Goal: Task Accomplishment & Management: Use online tool/utility

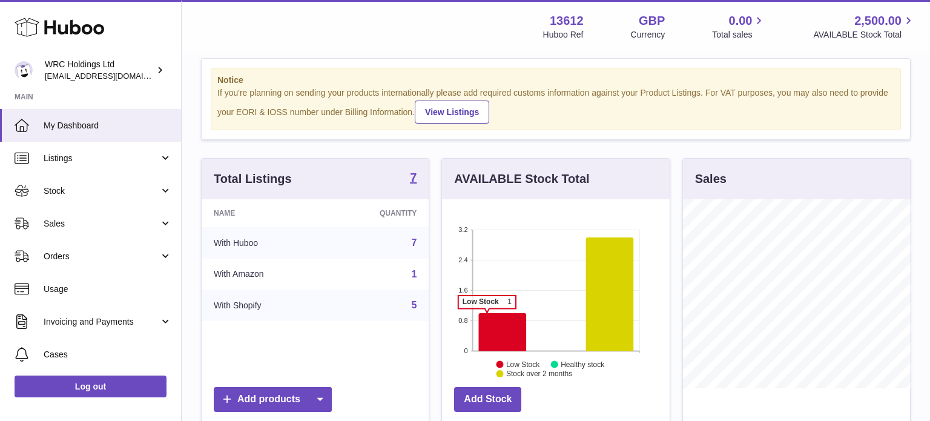
scroll to position [22, 0]
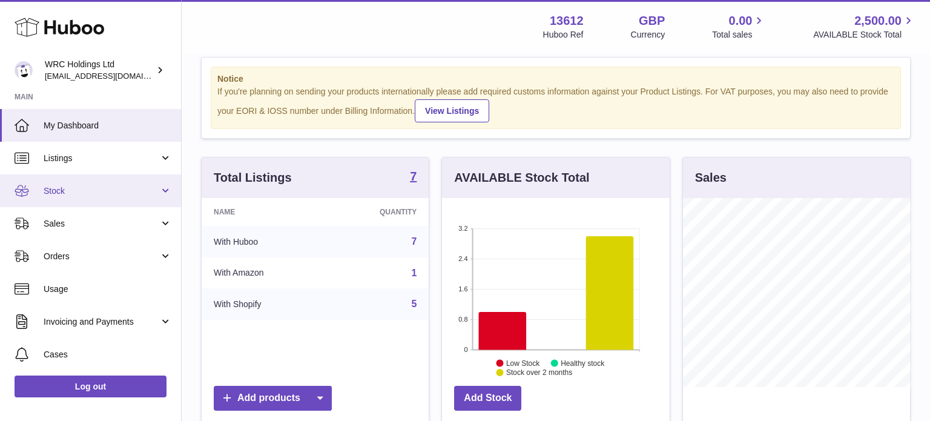
click at [76, 187] on span "Stock" at bounding box center [102, 191] width 116 height 12
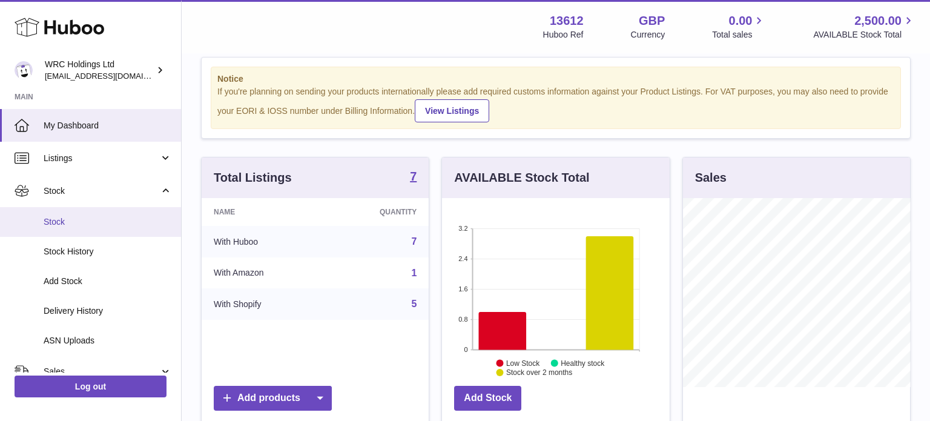
click at [61, 228] on link "Stock" at bounding box center [90, 222] width 181 height 30
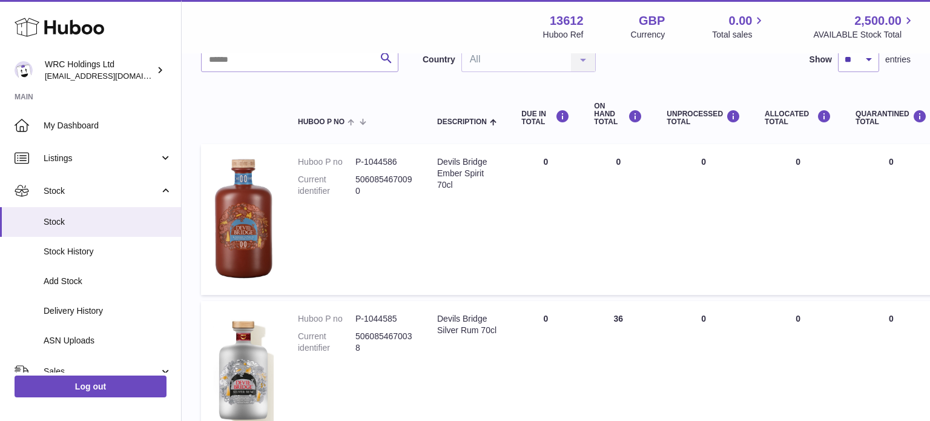
scroll to position [94, 0]
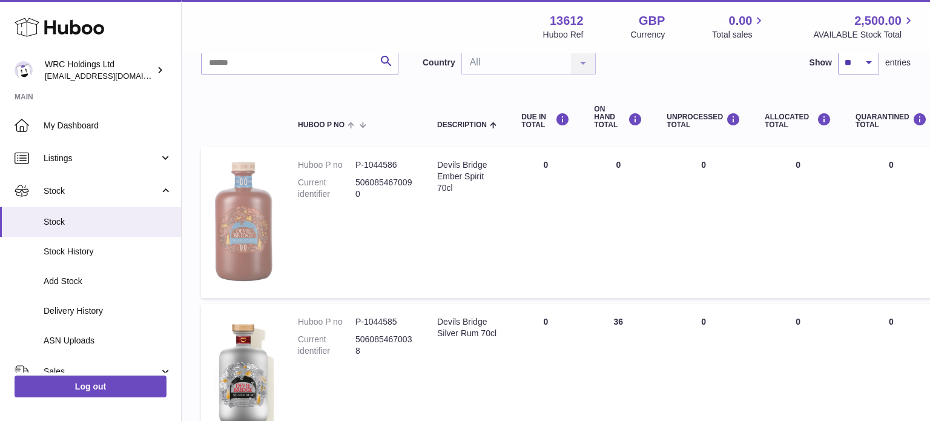
click at [243, 228] on img at bounding box center [243, 221] width 61 height 124
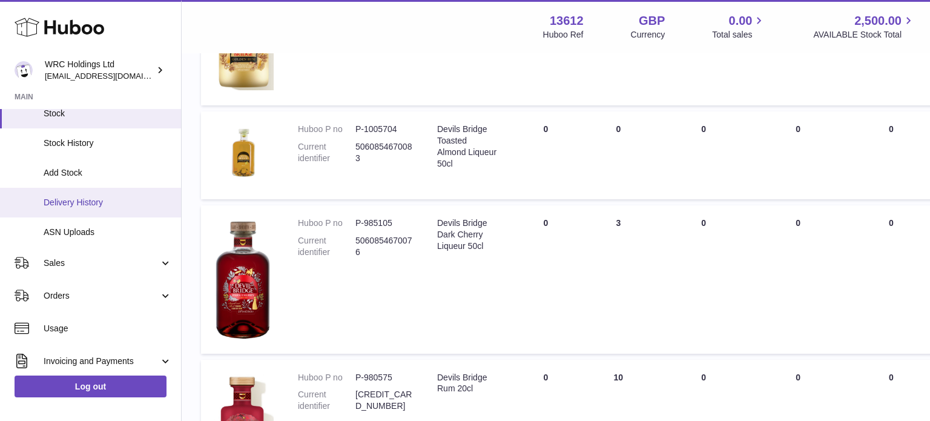
scroll to position [117, 0]
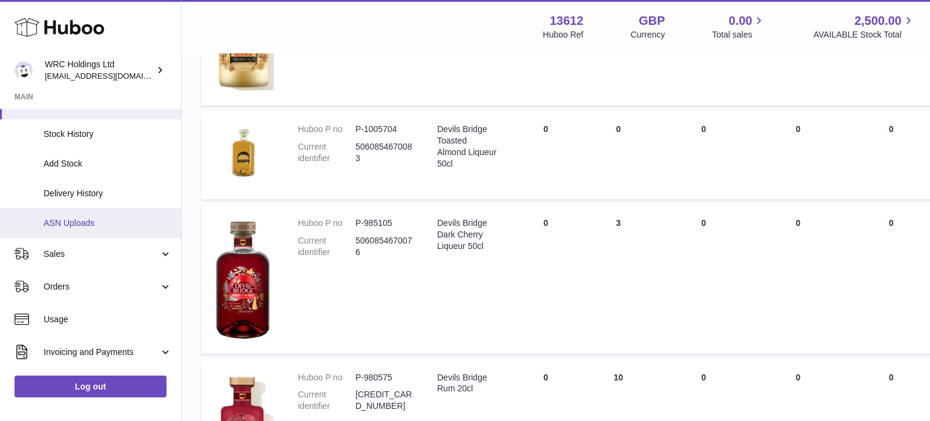
click at [57, 221] on span "ASN Uploads" at bounding box center [108, 223] width 128 height 12
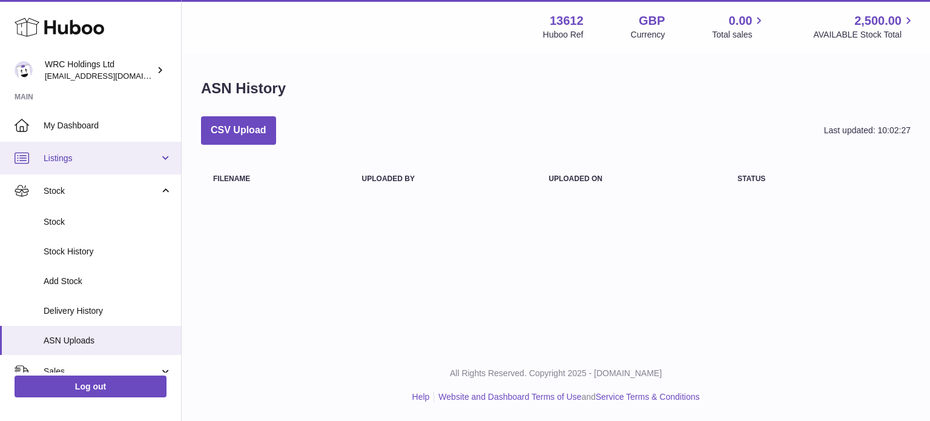
click at [64, 159] on span "Listings" at bounding box center [102, 159] width 116 height 12
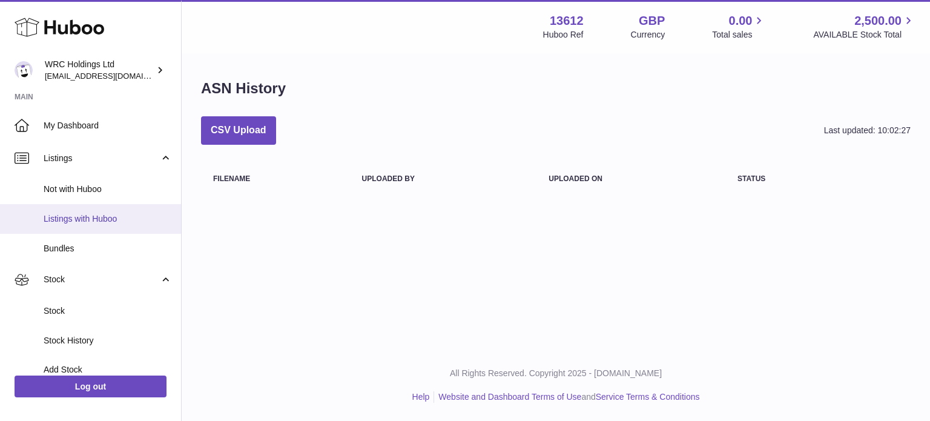
click at [94, 216] on span "Listings with Huboo" at bounding box center [108, 219] width 128 height 12
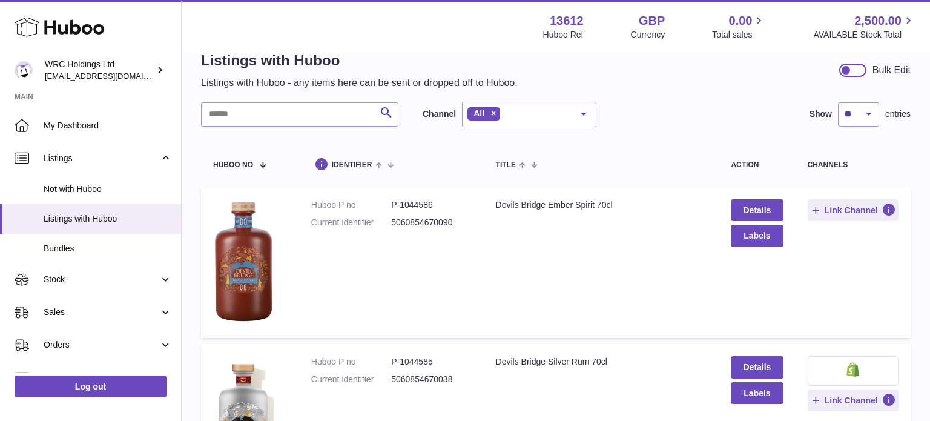
scroll to position [28, 0]
click at [773, 230] on button "Labels" at bounding box center [757, 235] width 52 height 22
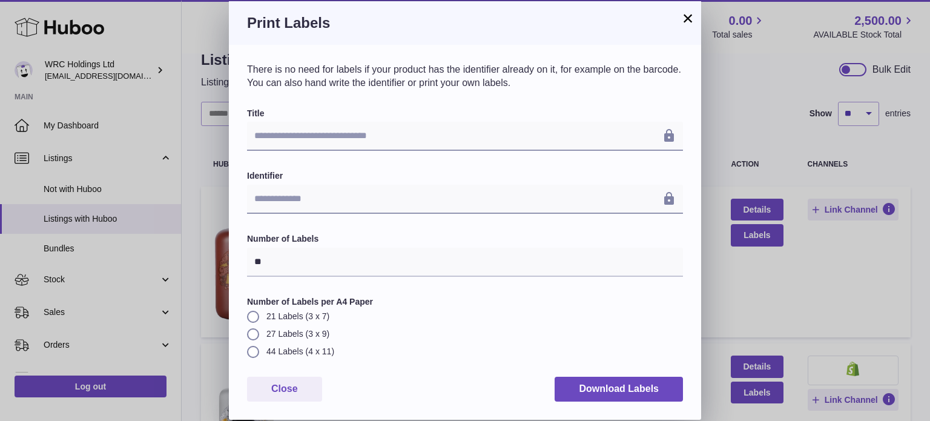
click at [692, 21] on button "×" at bounding box center [688, 18] width 15 height 15
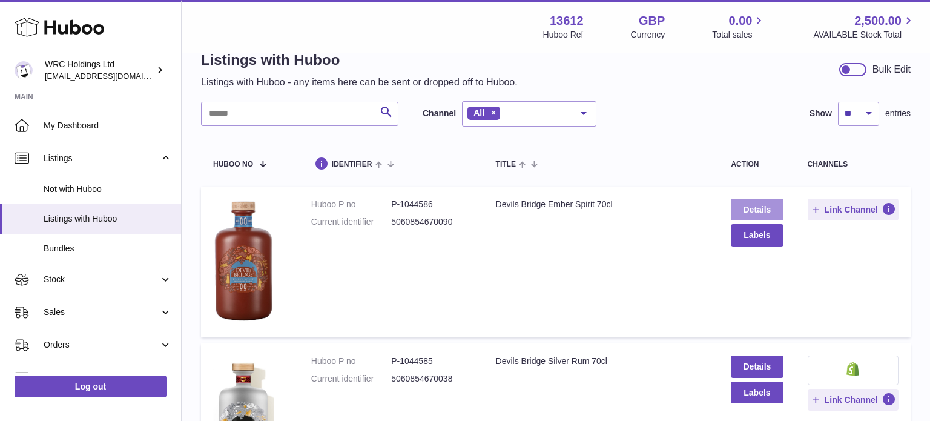
click at [772, 211] on link "Details" at bounding box center [757, 210] width 52 height 22
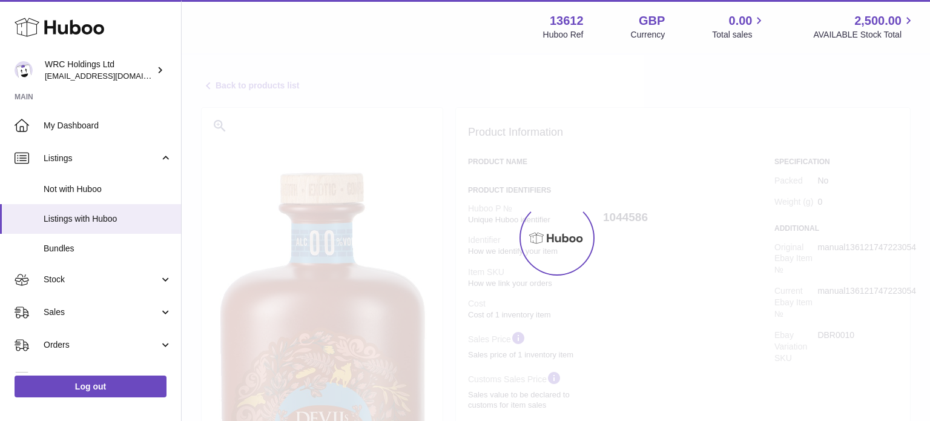
select select
select select "****"
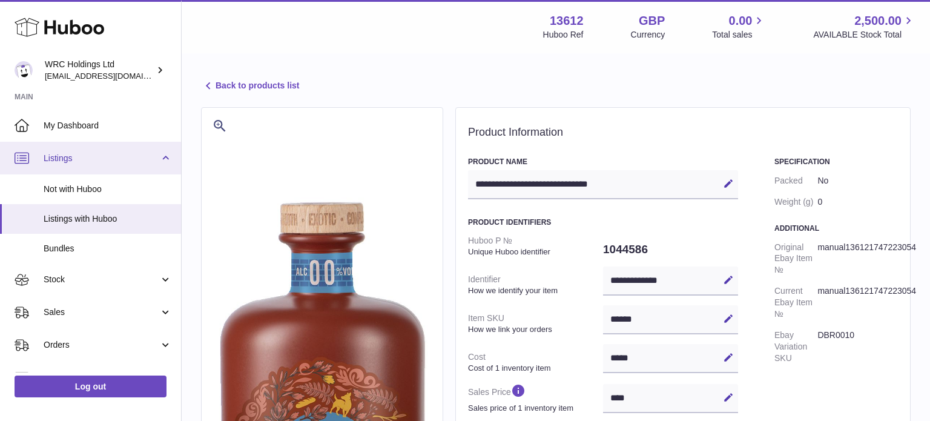
click at [101, 153] on span "Listings" at bounding box center [102, 159] width 116 height 12
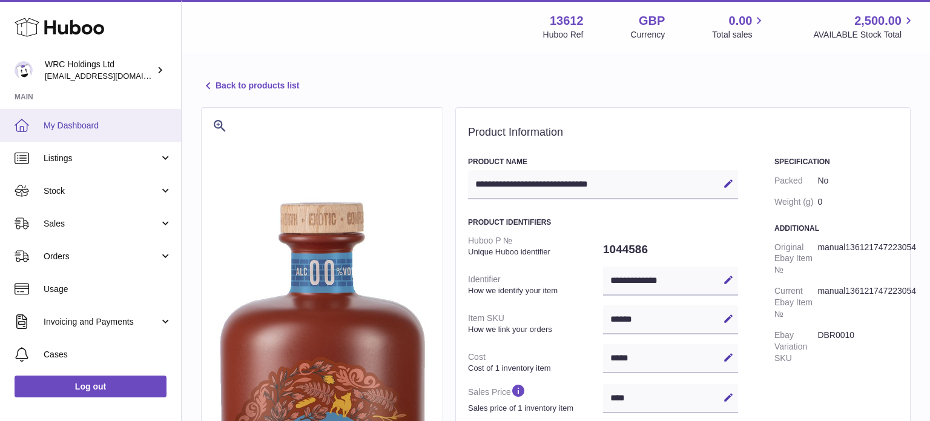
click at [56, 114] on link "My Dashboard" at bounding box center [90, 125] width 181 height 33
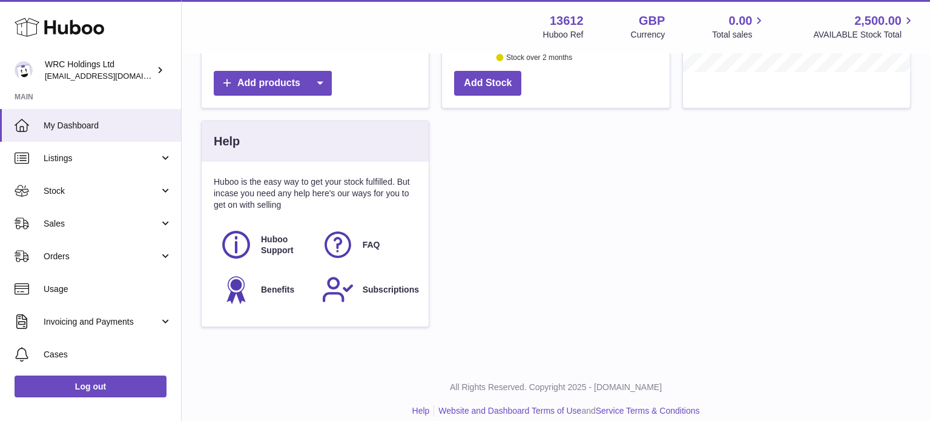
scroll to position [349, 0]
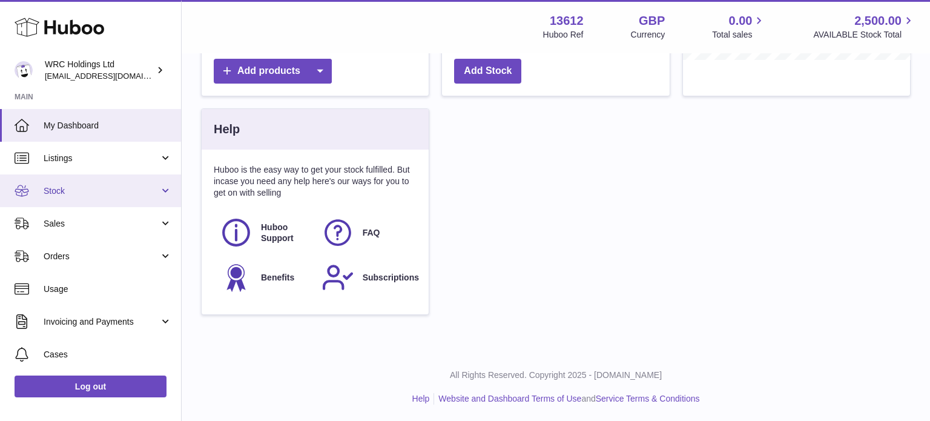
click at [64, 196] on link "Stock" at bounding box center [90, 190] width 181 height 33
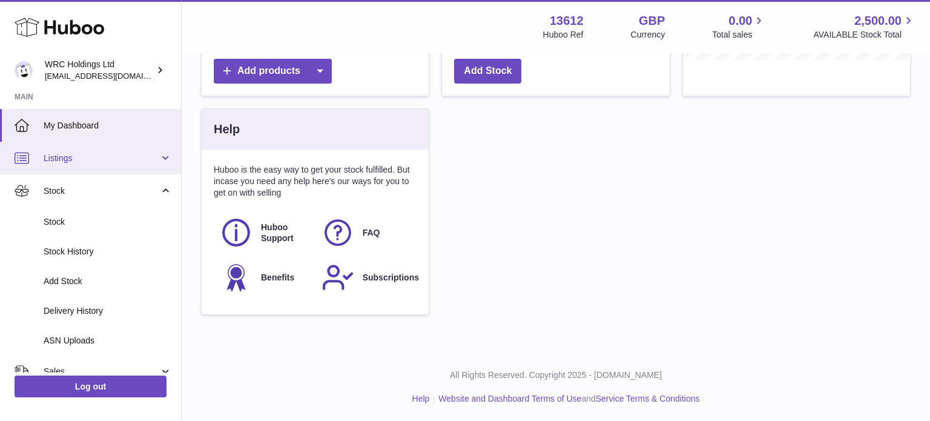
click at [56, 157] on span "Listings" at bounding box center [102, 159] width 116 height 12
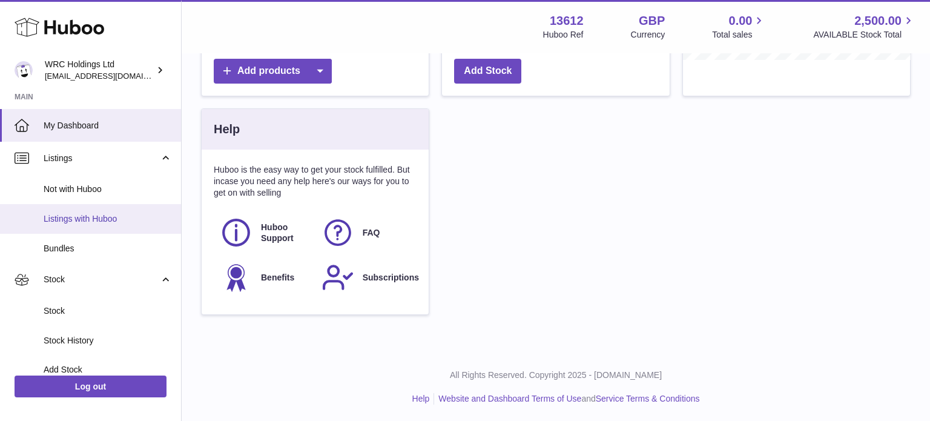
click at [81, 213] on span "Listings with Huboo" at bounding box center [108, 219] width 128 height 12
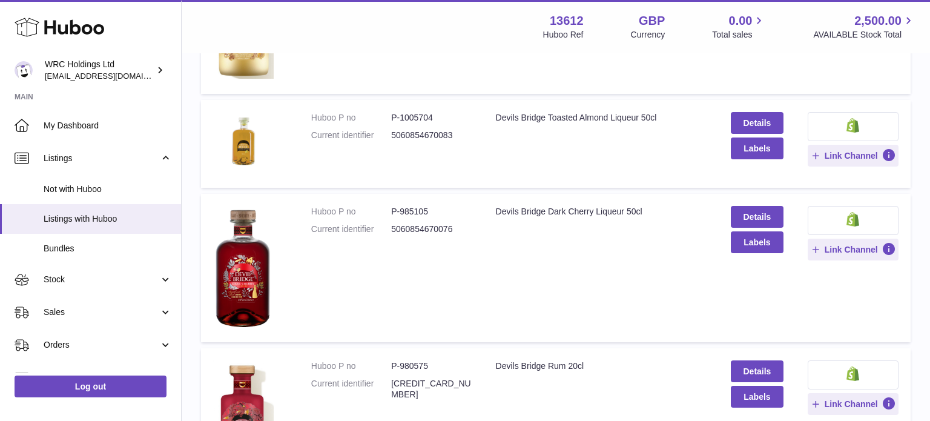
scroll to position [569, 0]
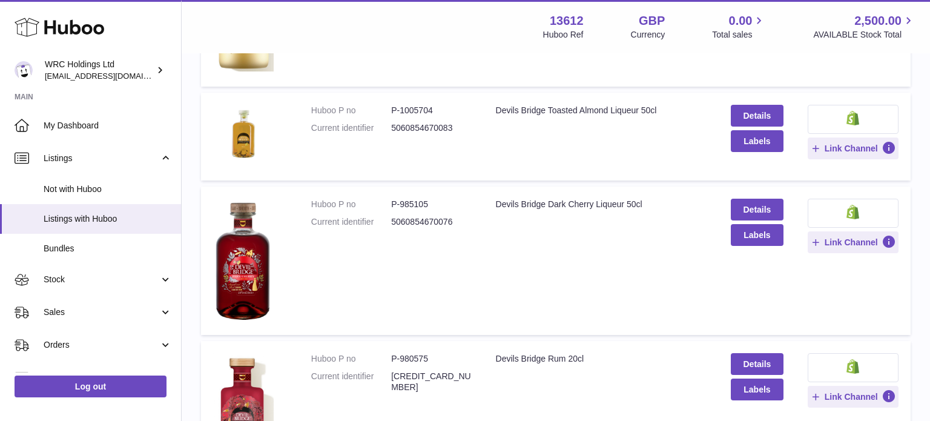
click at [431, 245] on td "Huboo P no P-985105 Current identifier 5060854670076" at bounding box center [391, 261] width 185 height 148
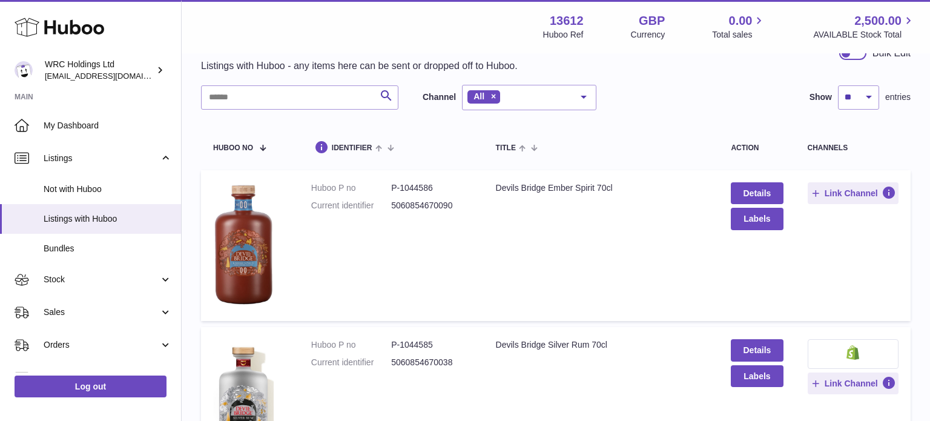
scroll to position [41, 0]
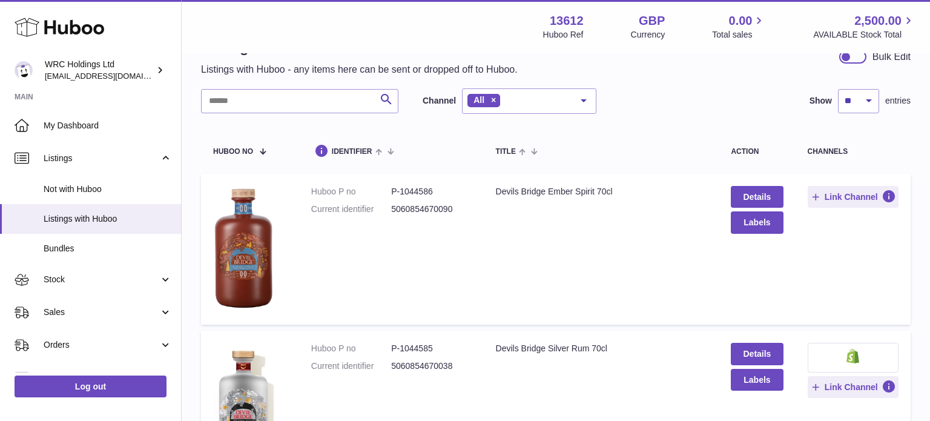
drag, startPoint x: 457, startPoint y: 210, endPoint x: 388, endPoint y: 208, distance: 68.5
click at [388, 208] on dl "Huboo P no P-1044586 Current identifier 5060854670090" at bounding box center [391, 203] width 160 height 35
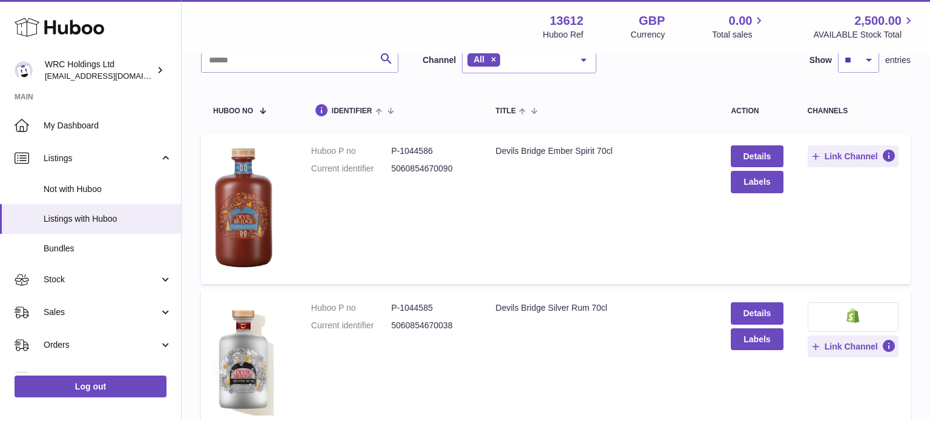
scroll to position [81, 0]
copy dl "5060854670090"
drag, startPoint x: 453, startPoint y: 325, endPoint x: 392, endPoint y: 324, distance: 60.6
click at [392, 324] on dd "5060854670038" at bounding box center [431, 326] width 80 height 12
copy dd "5060854670038"
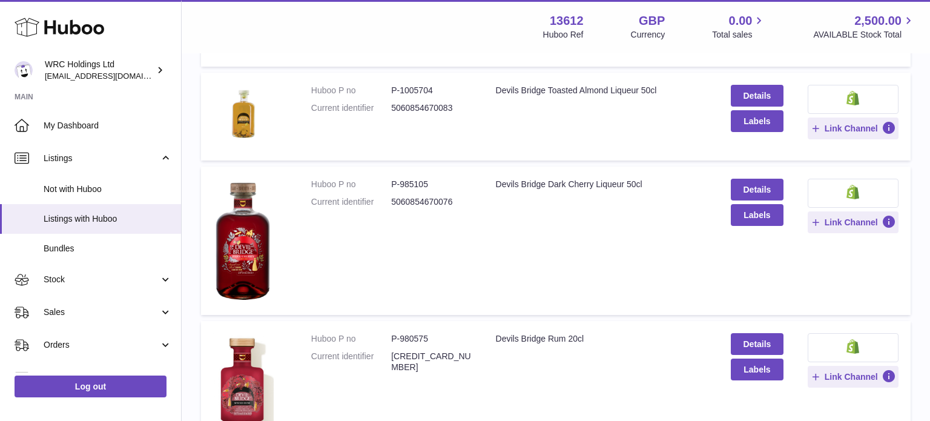
scroll to position [590, 0]
drag, startPoint x: 452, startPoint y: 201, endPoint x: 391, endPoint y: 200, distance: 61.8
click at [391, 200] on dl "Huboo P no P-985105 Current identifier 5060854670076" at bounding box center [391, 195] width 160 height 35
copy dl "5060854670076"
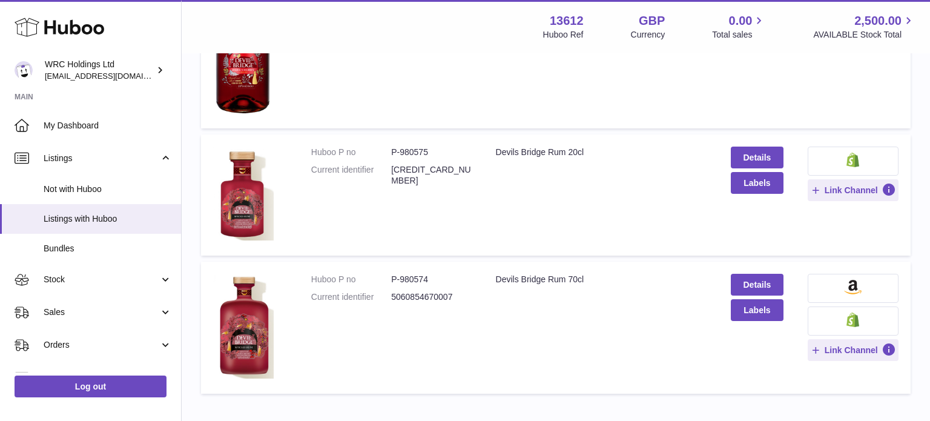
scroll to position [793, 0]
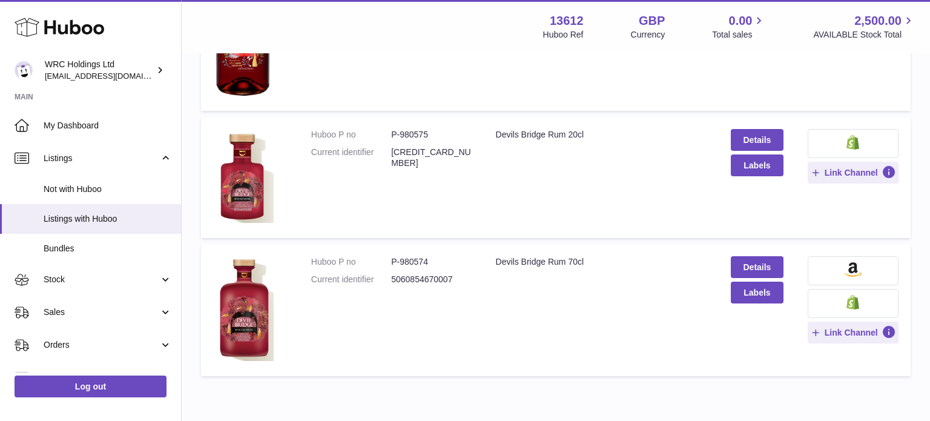
drag, startPoint x: 454, startPoint y: 148, endPoint x: 393, endPoint y: 151, distance: 60.6
click at [393, 151] on dd "[CREDIT_CARD_NUMBER]" at bounding box center [431, 158] width 80 height 23
copy dd "[CREDIT_CARD_NUMBER]"
drag, startPoint x: 452, startPoint y: 278, endPoint x: 392, endPoint y: 276, distance: 59.4
click at [392, 276] on dd "5060854670007" at bounding box center [431, 280] width 80 height 12
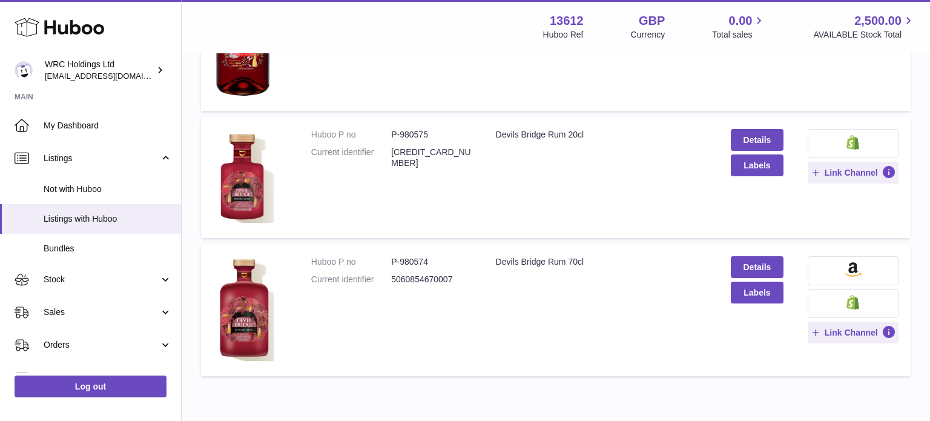
copy dd "5060854670007"
